Goal: Information Seeking & Learning: Learn about a topic

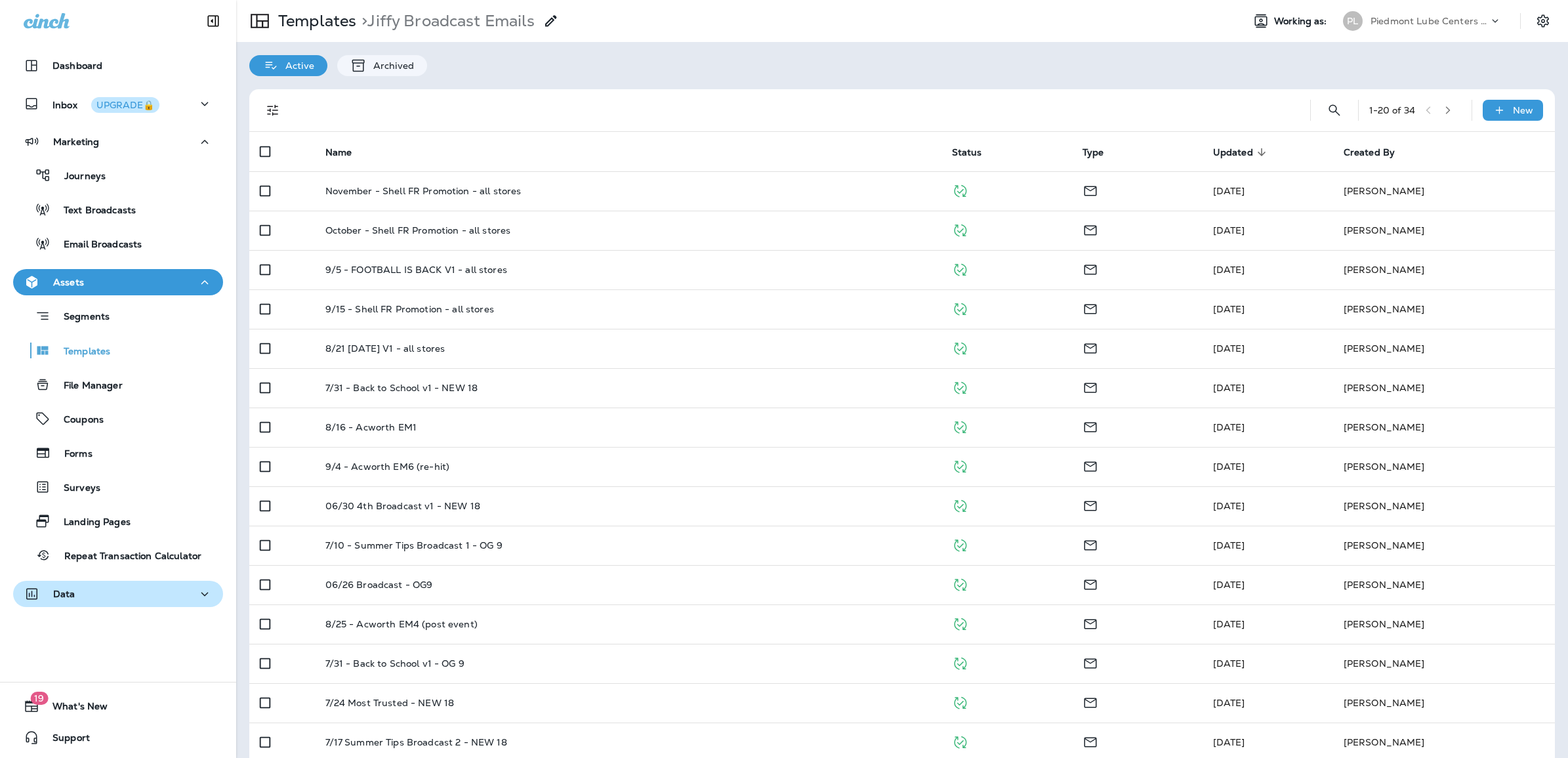
click at [64, 586] on div "Data" at bounding box center [49, 594] width 52 height 17
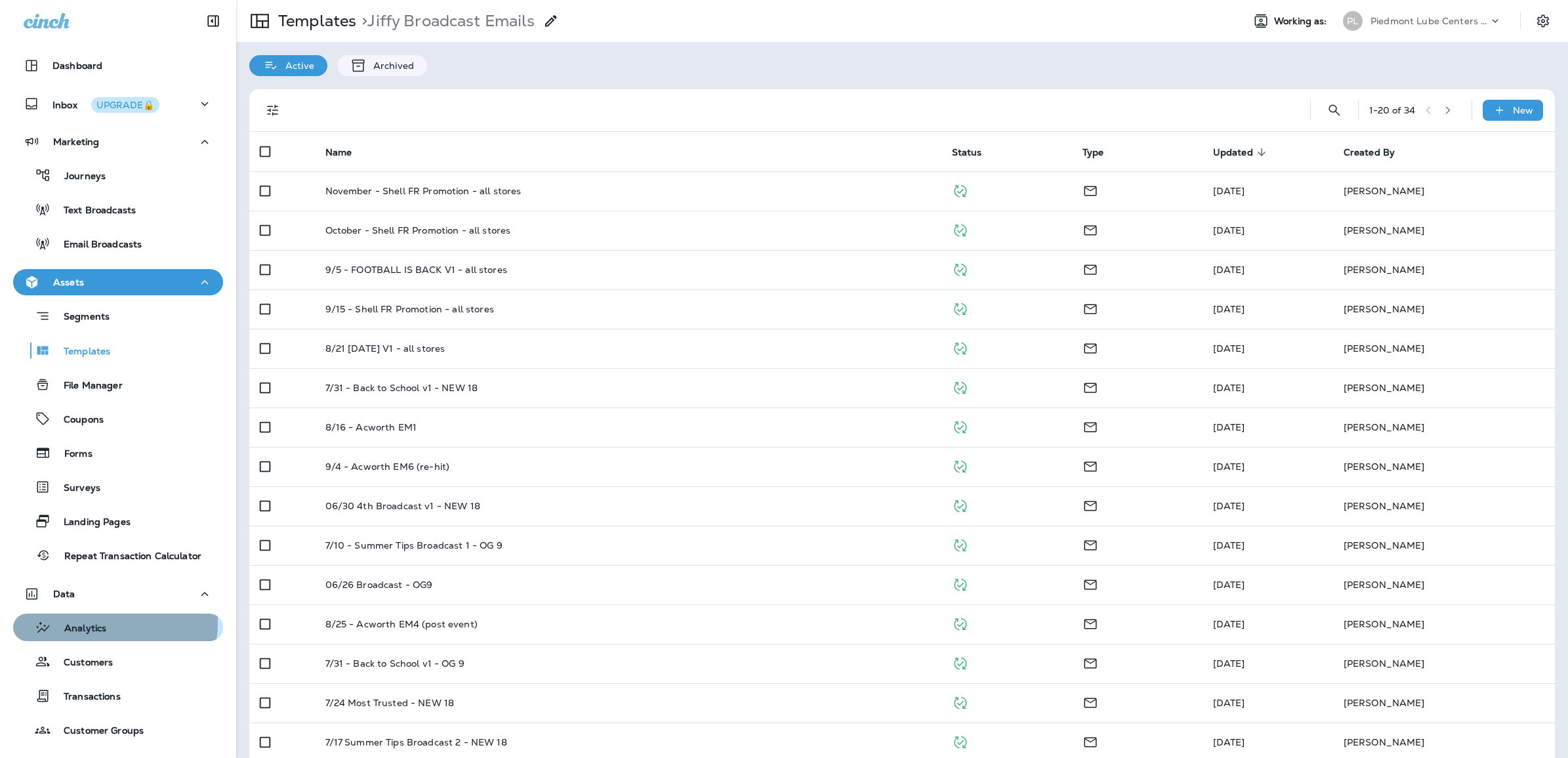
click at [99, 623] on p "Analytics" at bounding box center [78, 628] width 55 height 12
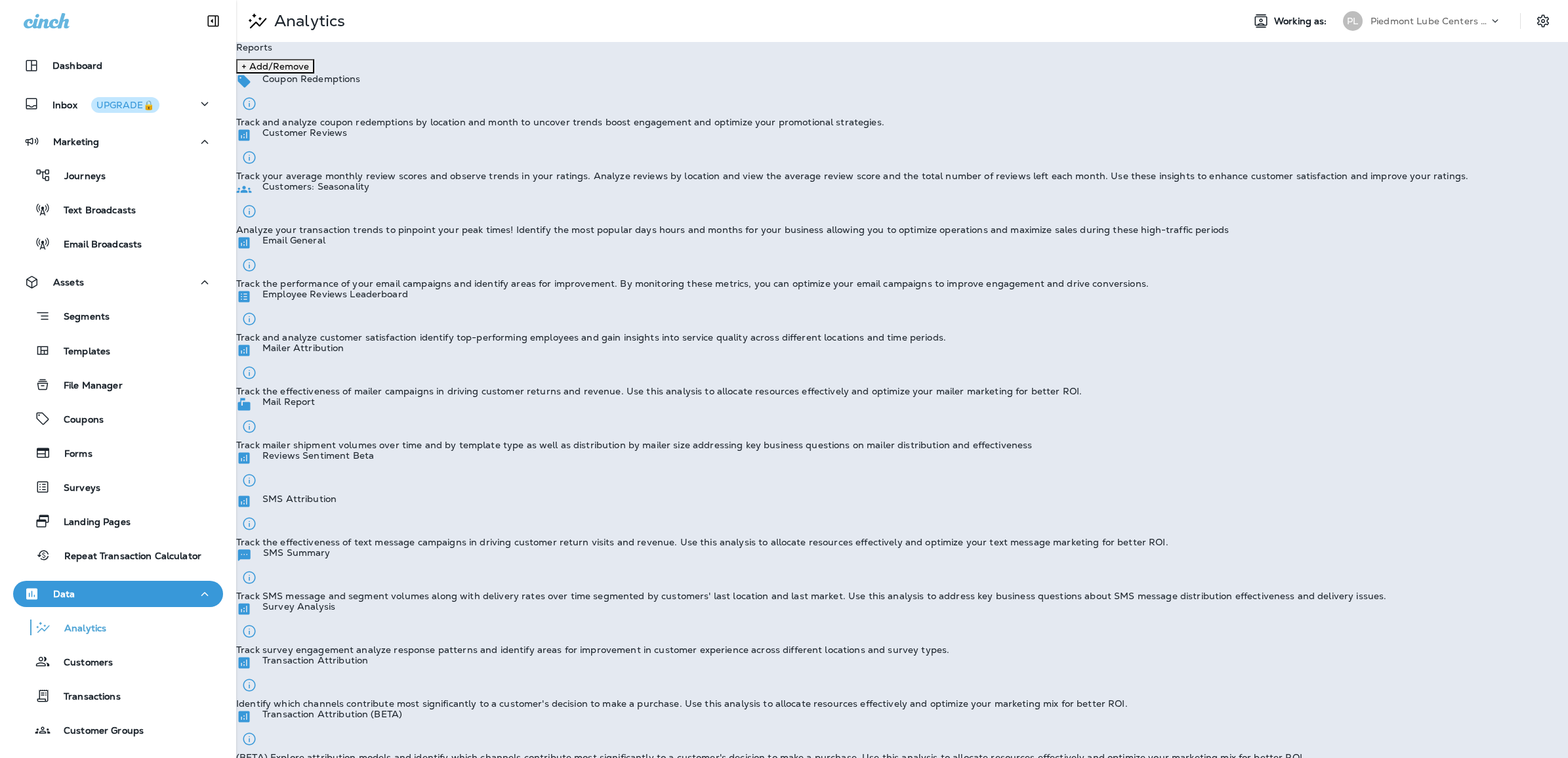
click at [398, 127] on p "Track and analyze coupon redemptions by location and month to uncover trends bo…" at bounding box center [560, 121] width 648 height 10
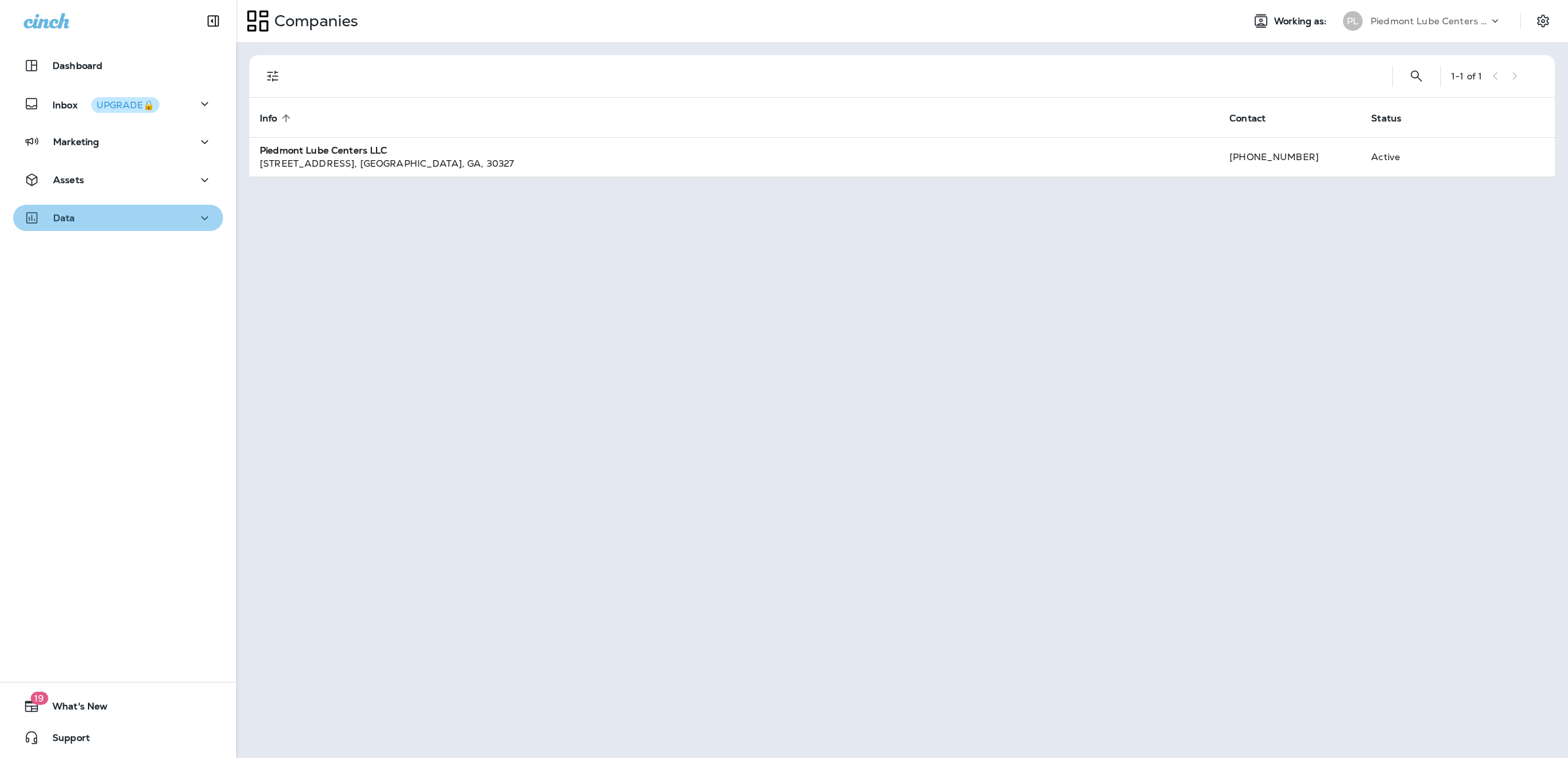
click at [184, 217] on div "Data" at bounding box center [118, 219] width 189 height 17
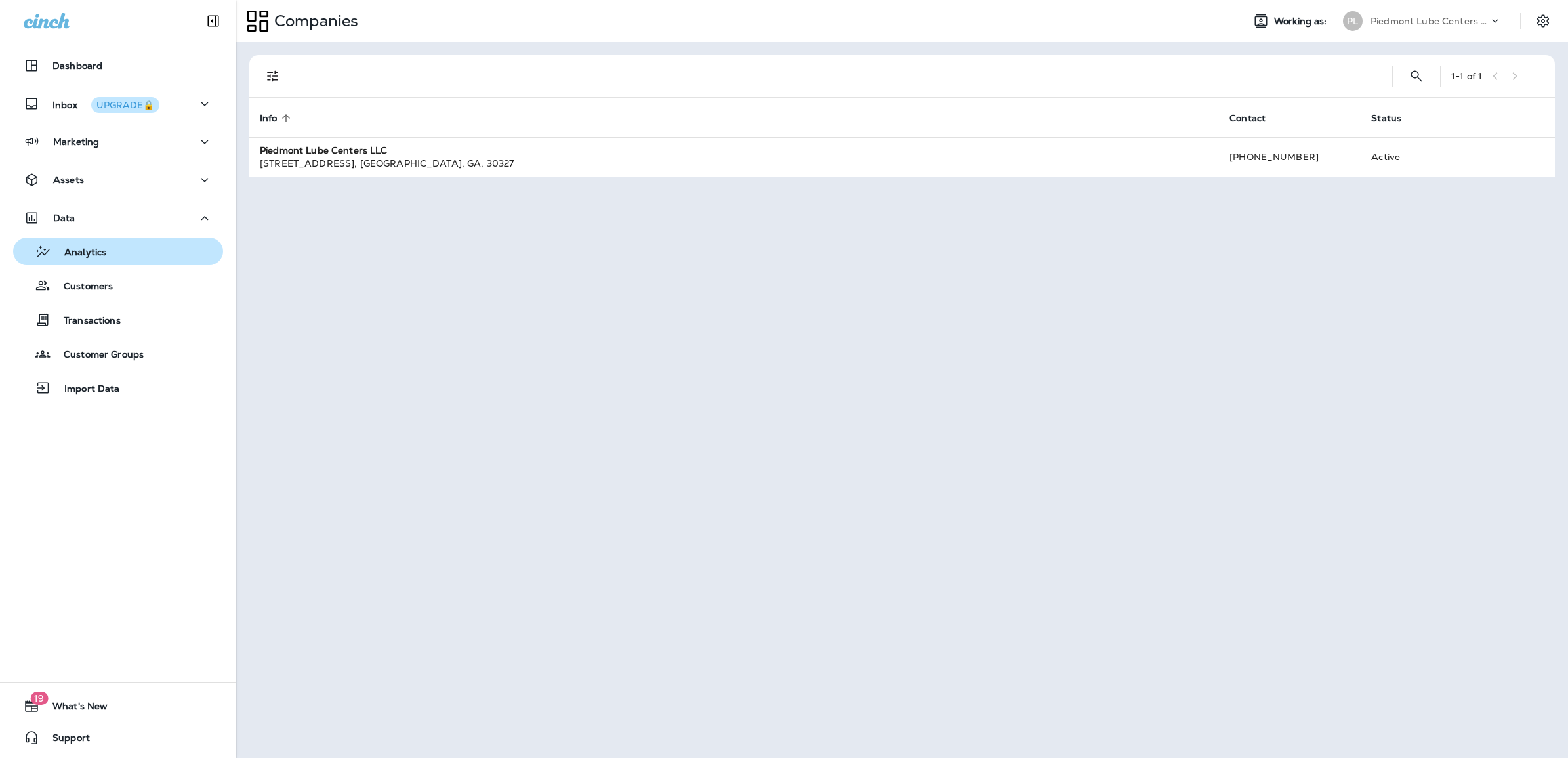
click at [79, 250] on p "Analytics" at bounding box center [78, 252] width 55 height 12
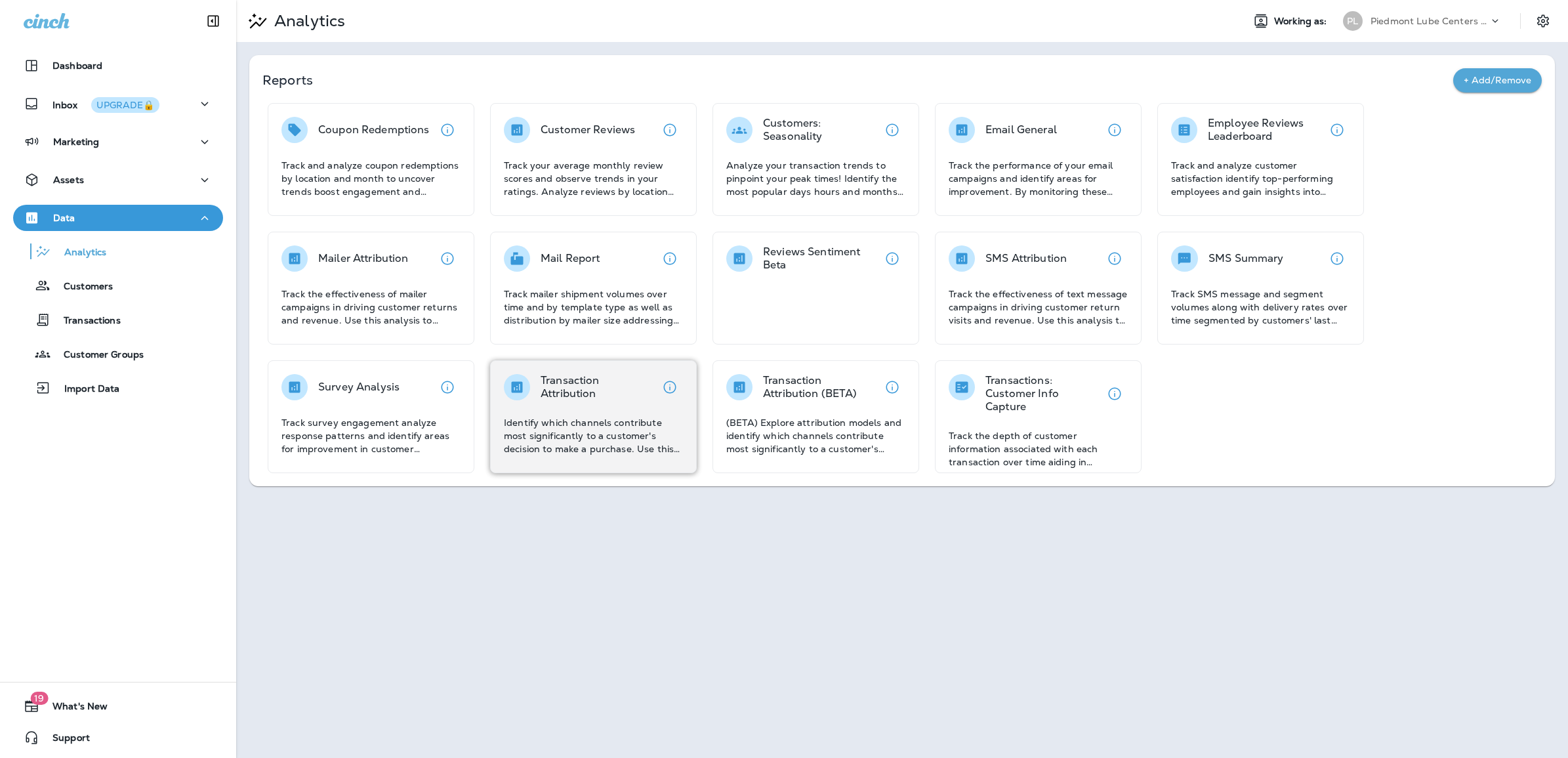
click at [588, 417] on p "Identify which channels contribute most significantly to a customer's decision …" at bounding box center [593, 436] width 179 height 39
